Goal: Task Accomplishment & Management: Use online tool/utility

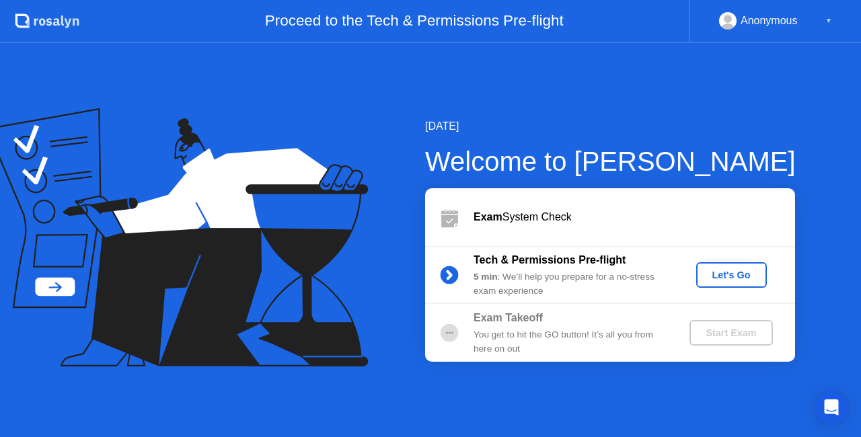
click at [728, 277] on div "Let's Go" at bounding box center [732, 275] width 60 height 11
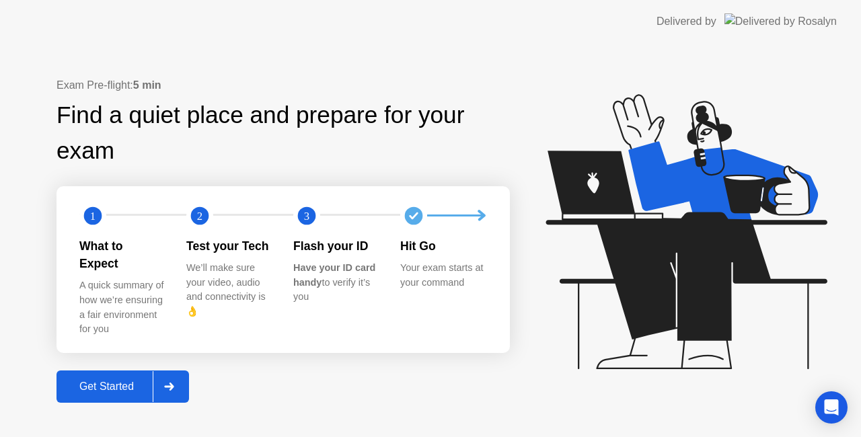
click at [108, 381] on div "Get Started" at bounding box center [107, 387] width 92 height 12
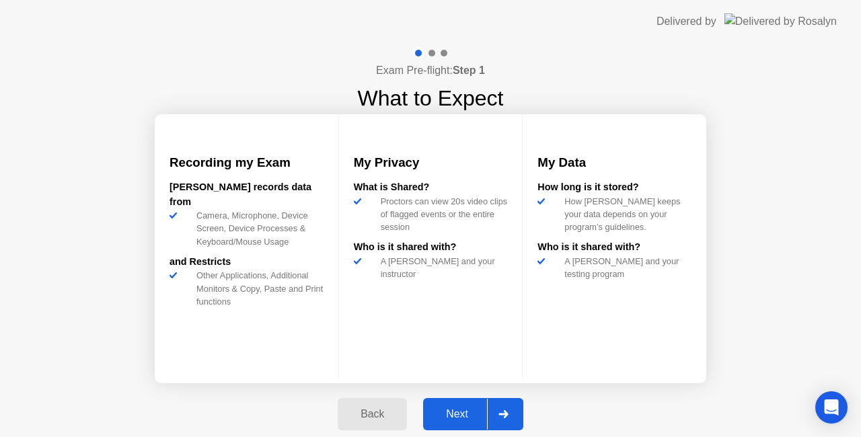
click at [460, 415] on div "Next" at bounding box center [457, 414] width 60 height 12
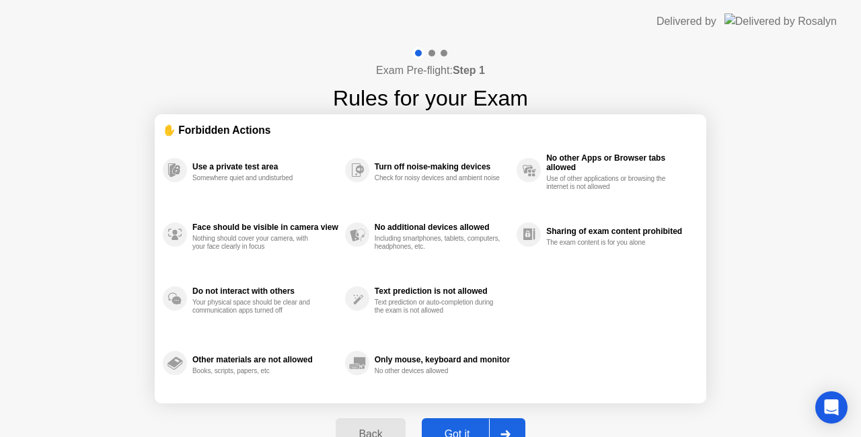
click at [465, 424] on button "Got it" at bounding box center [474, 434] width 104 height 32
select select "**********"
select select "*******"
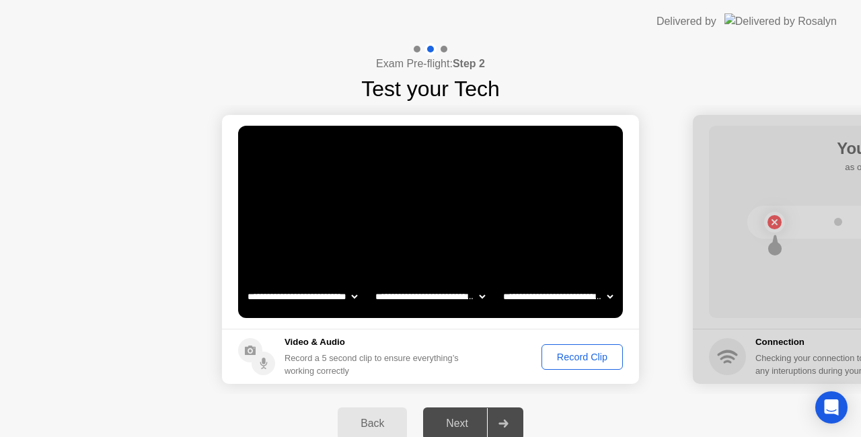
click at [577, 362] on div "Record Clip" at bounding box center [582, 357] width 72 height 11
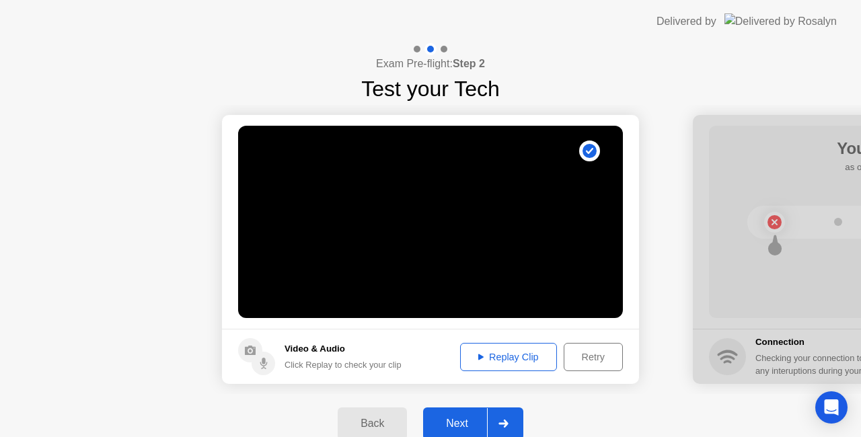
click at [463, 422] on div "Next" at bounding box center [457, 424] width 60 height 12
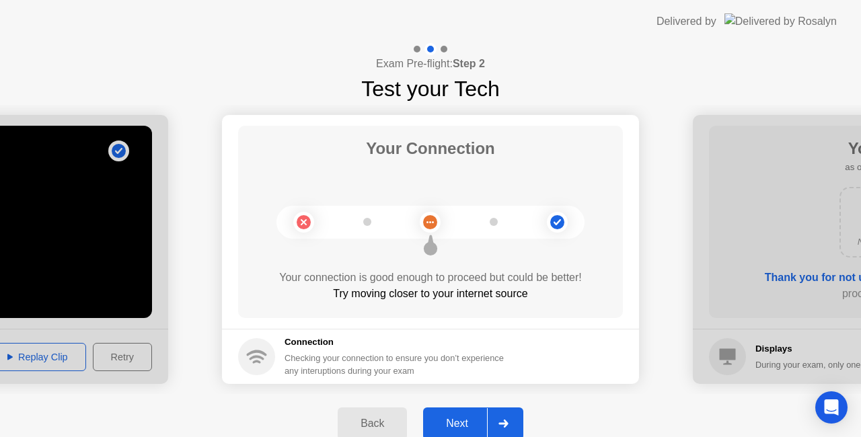
click at [471, 428] on div "Next" at bounding box center [457, 424] width 60 height 12
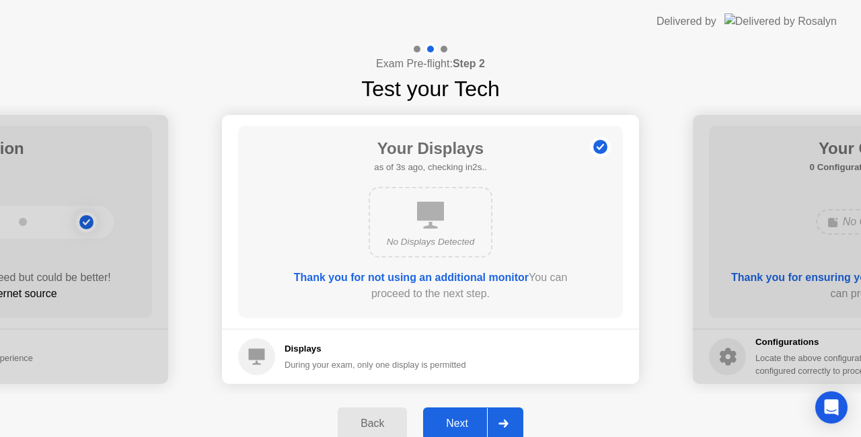
click at [465, 420] on div "Next" at bounding box center [457, 424] width 60 height 12
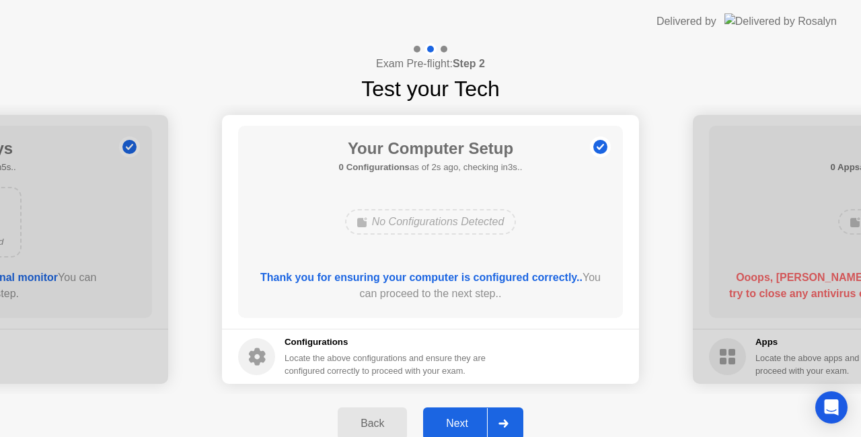
click at [455, 418] on div "Next" at bounding box center [457, 424] width 60 height 12
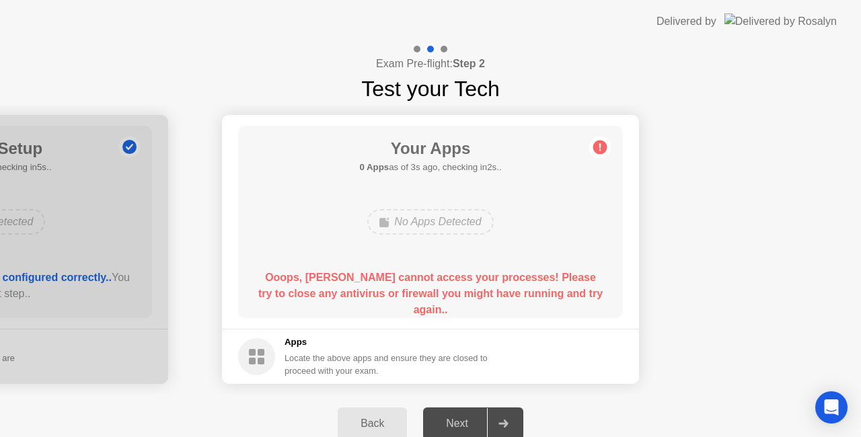
click at [278, 223] on div "No Apps Detected" at bounding box center [430, 222] width 308 height 36
click at [597, 405] on div "Back Next" at bounding box center [430, 423] width 861 height 59
click at [238, 183] on div "Your Apps 0 Apps as of 4s ago, checking in1s.. No Apps Detected Ooops, [PERSON_…" at bounding box center [430, 222] width 385 height 192
click at [444, 232] on div "No Apps Detected" at bounding box center [430, 222] width 126 height 26
click at [459, 363] on div "Locate the above apps and ensure they are closed to proceed with your exam." at bounding box center [387, 365] width 204 height 26
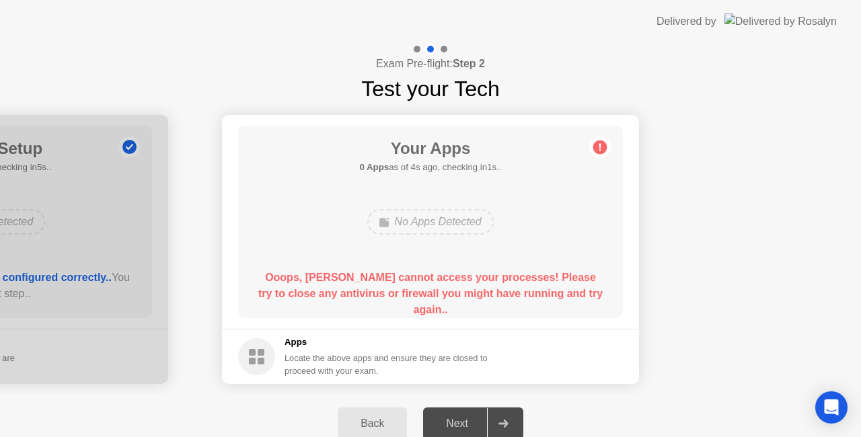
click at [301, 353] on div "Locate the above apps and ensure they are closed to proceed with your exam." at bounding box center [387, 365] width 204 height 26
click at [404, 223] on div "No Apps Detected" at bounding box center [430, 222] width 126 height 26
click at [301, 216] on div "No Apps Detected" at bounding box center [430, 222] width 308 height 36
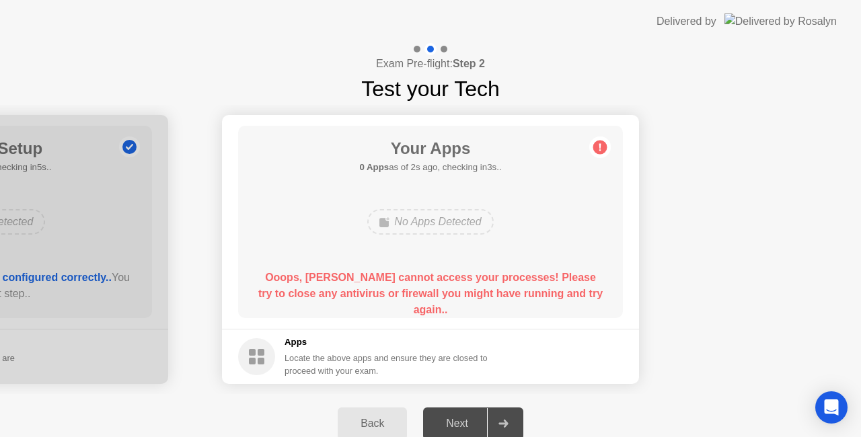
click at [419, 226] on div "No Apps Detected" at bounding box center [430, 222] width 126 height 26
drag, startPoint x: 262, startPoint y: 278, endPoint x: 587, endPoint y: 296, distance: 324.7
click at [587, 296] on div "Ooops, [PERSON_NAME] cannot access your processes! Please try to close any anti…" at bounding box center [431, 294] width 346 height 48
click at [587, 296] on b "Ooops, [PERSON_NAME] cannot access your processes! Please try to close any anti…" at bounding box center [430, 294] width 344 height 44
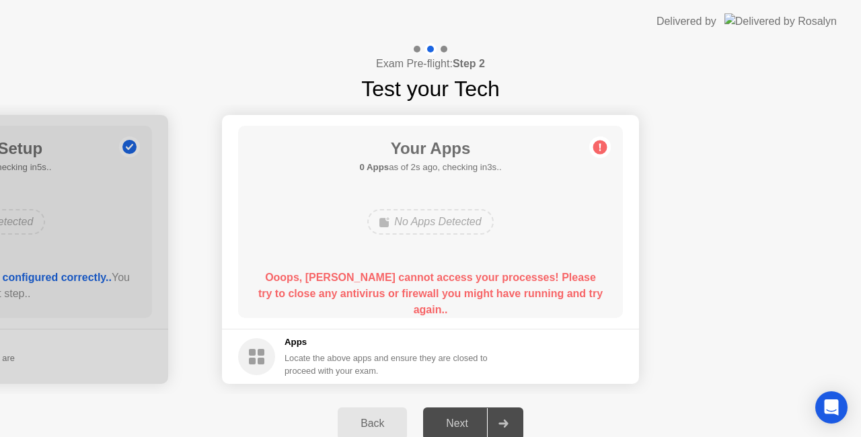
click at [587, 296] on b "Ooops, [PERSON_NAME] cannot access your processes! Please try to close any anti…" at bounding box center [430, 294] width 344 height 44
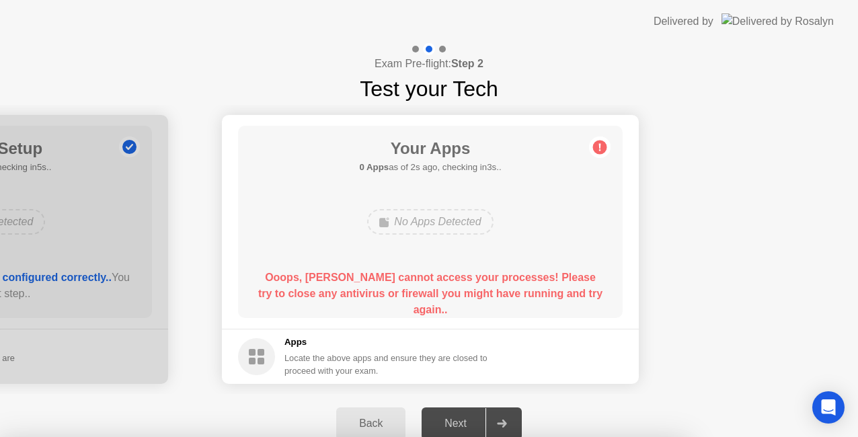
click at [221, 437] on div at bounding box center [429, 437] width 858 height 0
